Goal: Task Accomplishment & Management: Use online tool/utility

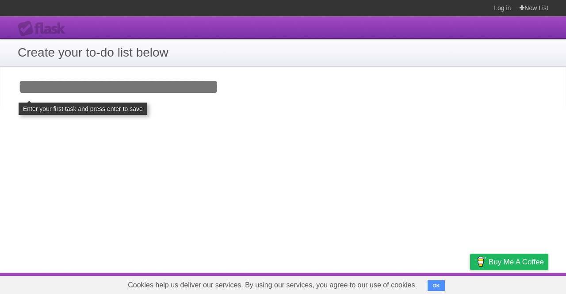
click at [42, 82] on input "Add your first task" at bounding box center [283, 87] width 566 height 41
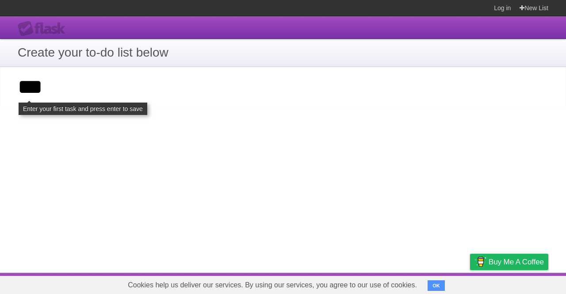
click input "**********" at bounding box center [0, 0] width 0 height 0
type input "**"
